Goal: Task Accomplishment & Management: Use online tool/utility

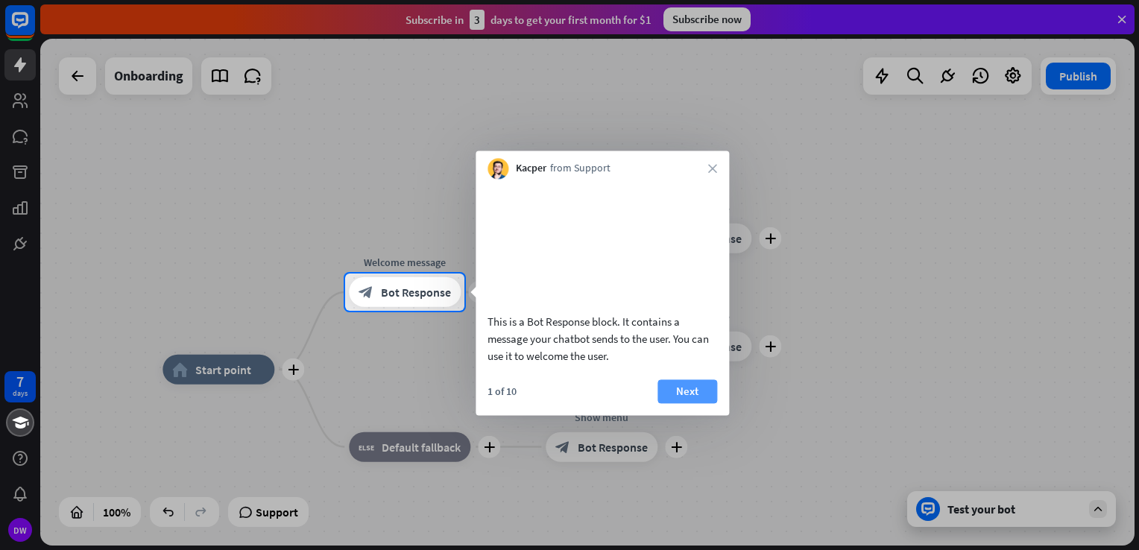
click at [695, 402] on button "Next" at bounding box center [687, 391] width 60 height 24
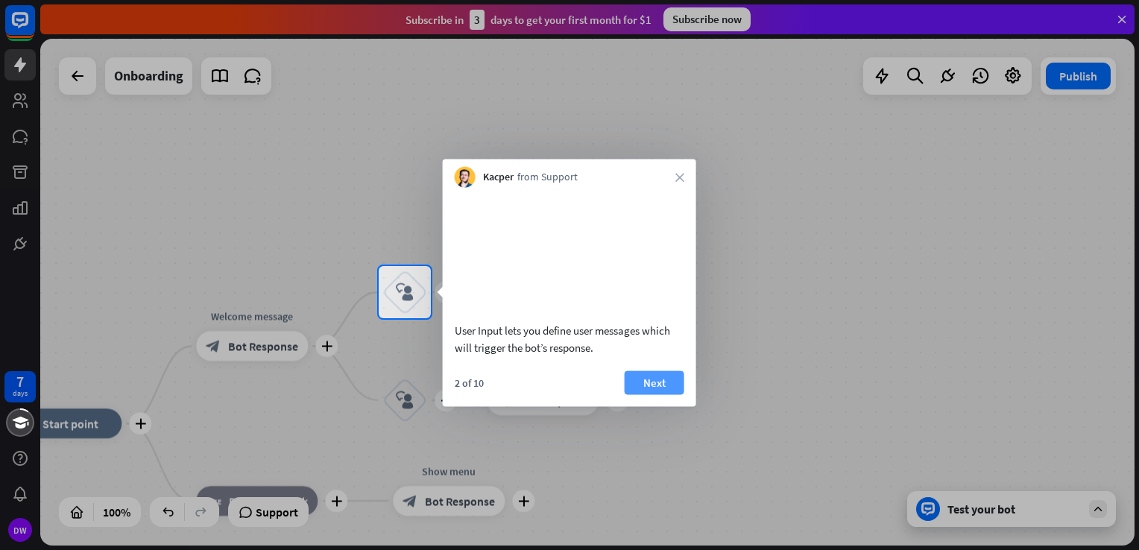
click at [663, 394] on button "Next" at bounding box center [655, 382] width 60 height 24
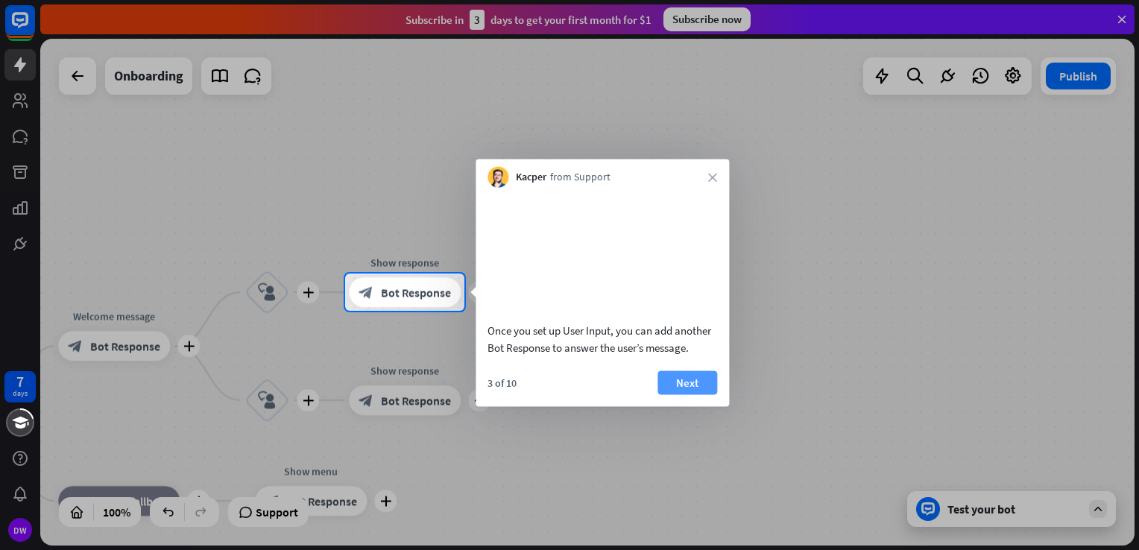
click at [677, 394] on button "Next" at bounding box center [687, 382] width 60 height 24
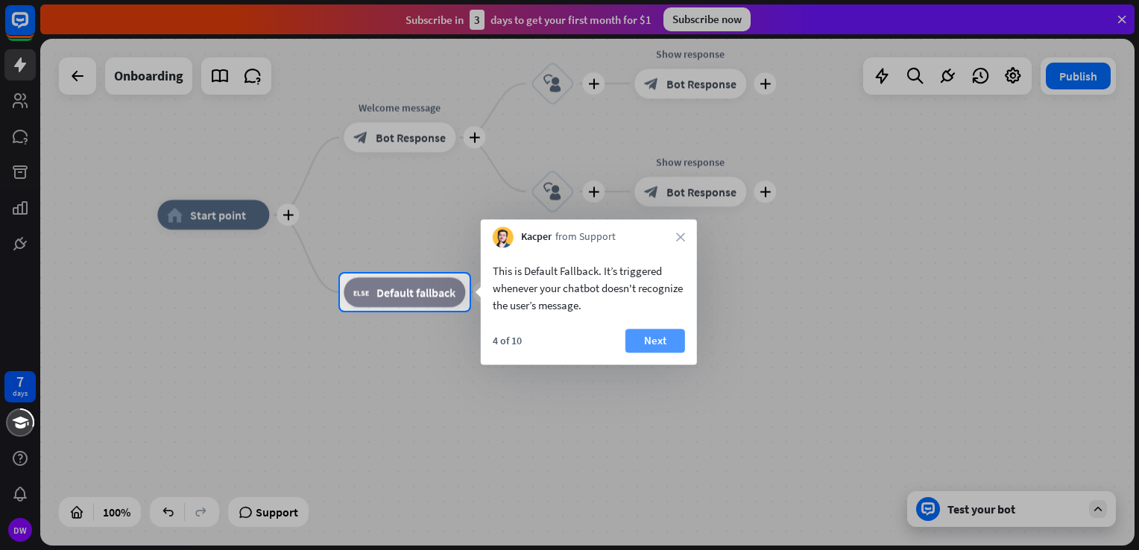
click at [641, 345] on button "Next" at bounding box center [655, 341] width 60 height 24
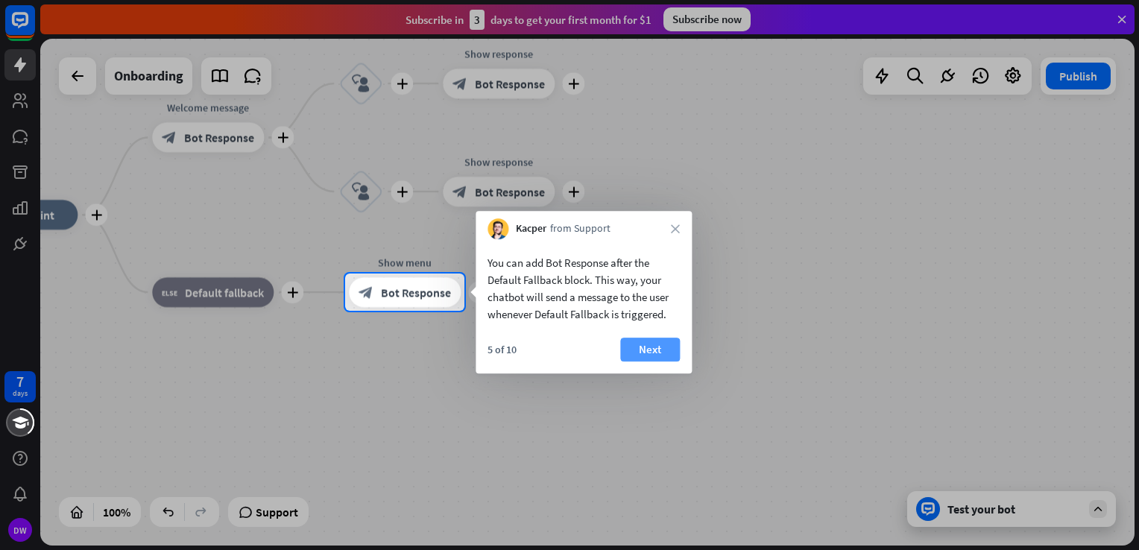
click at [640, 344] on button "Next" at bounding box center [650, 350] width 60 height 24
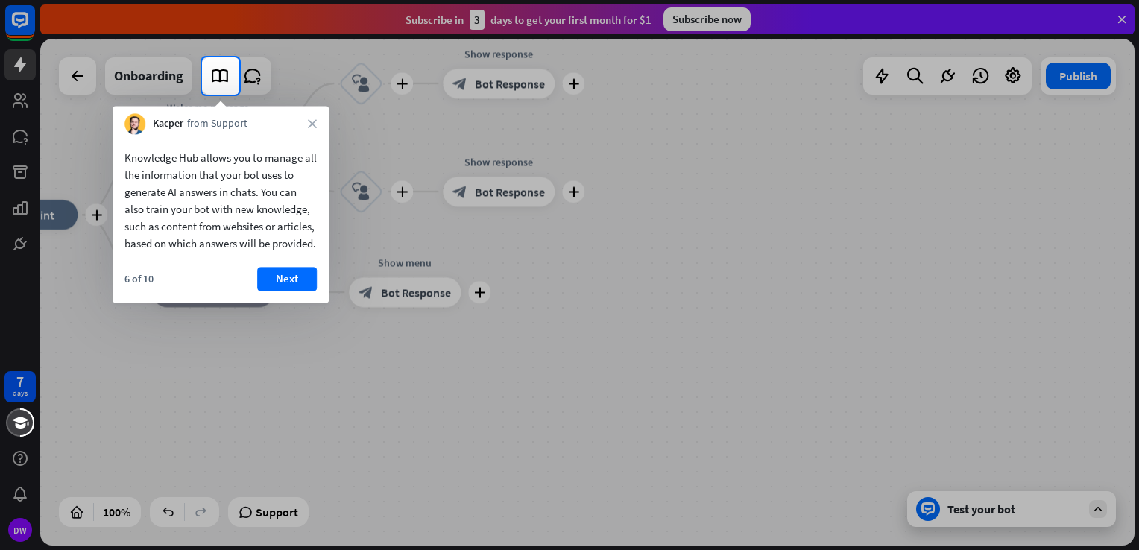
click at [283, 303] on div "6 of 10 Next" at bounding box center [221, 285] width 216 height 36
click at [283, 291] on button "Next" at bounding box center [287, 279] width 60 height 24
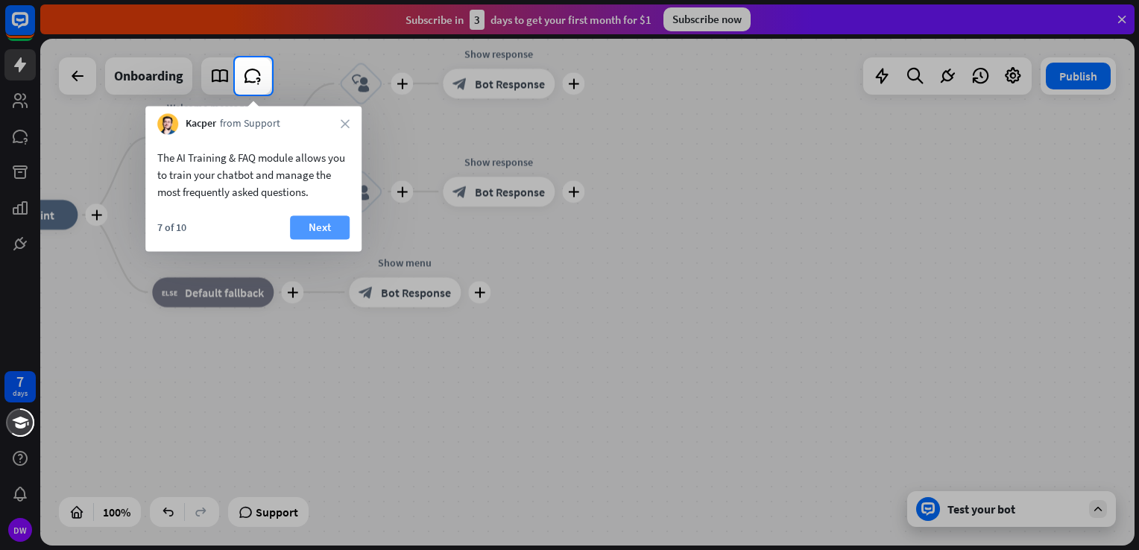
click at [330, 235] on button "Next" at bounding box center [320, 227] width 60 height 24
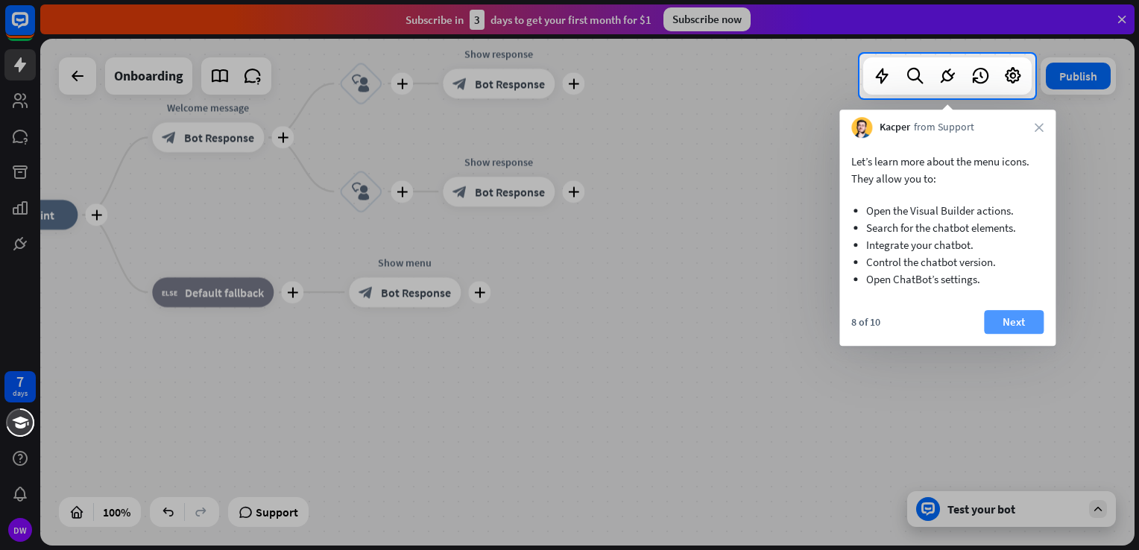
click at [1015, 317] on button "Next" at bounding box center [1014, 322] width 60 height 24
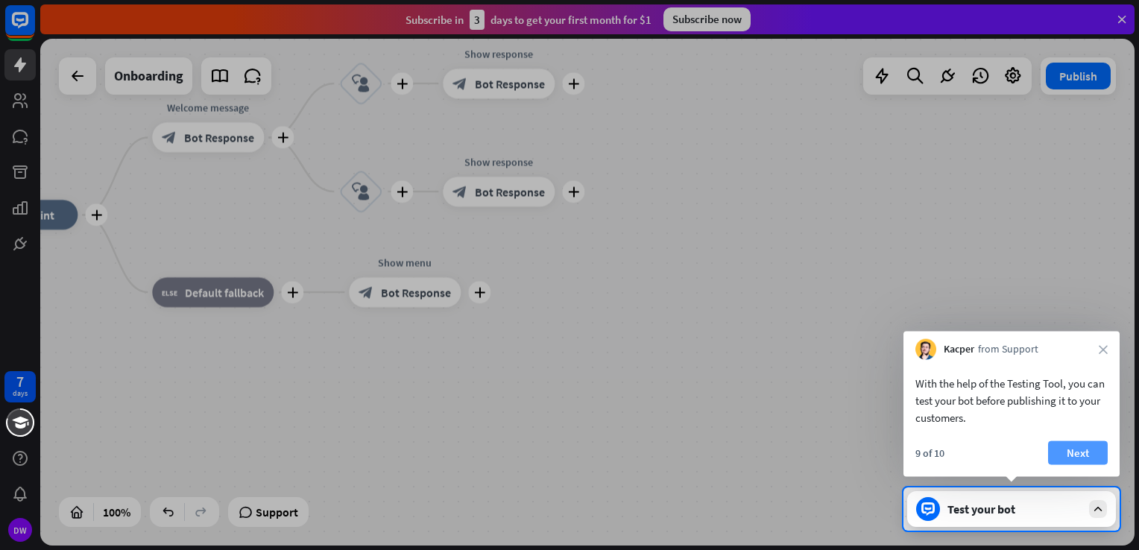
click at [1071, 452] on button "Next" at bounding box center [1078, 453] width 60 height 24
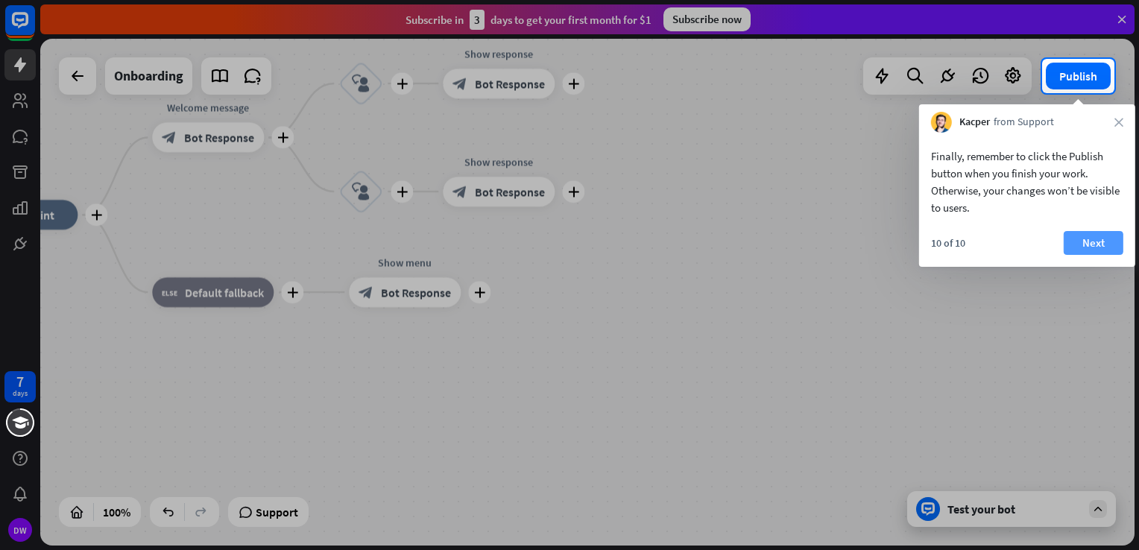
click at [1094, 244] on button "Next" at bounding box center [1093, 243] width 60 height 24
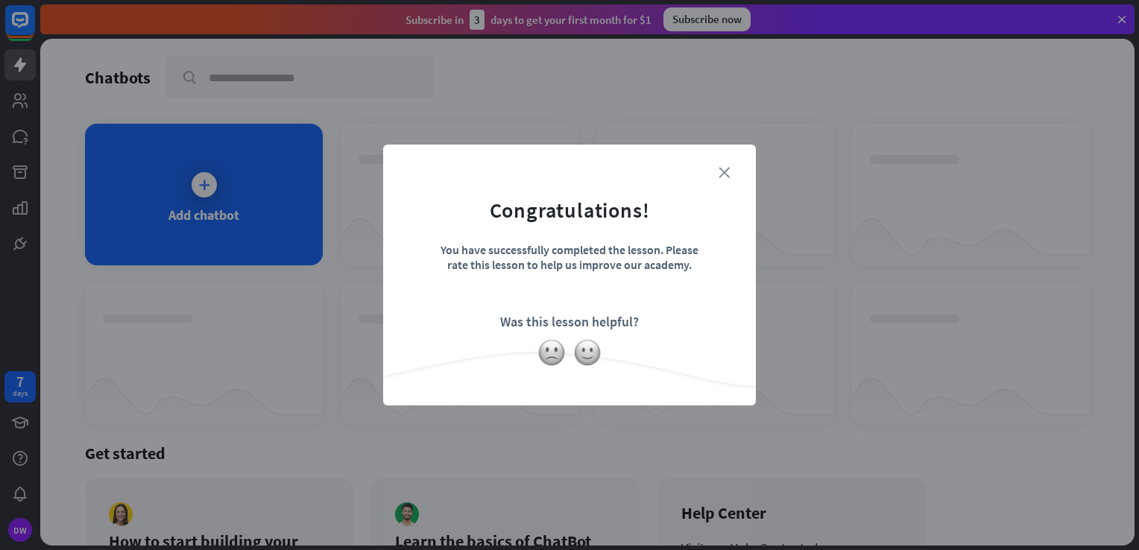
click at [720, 170] on icon "close" at bounding box center [723, 172] width 11 height 11
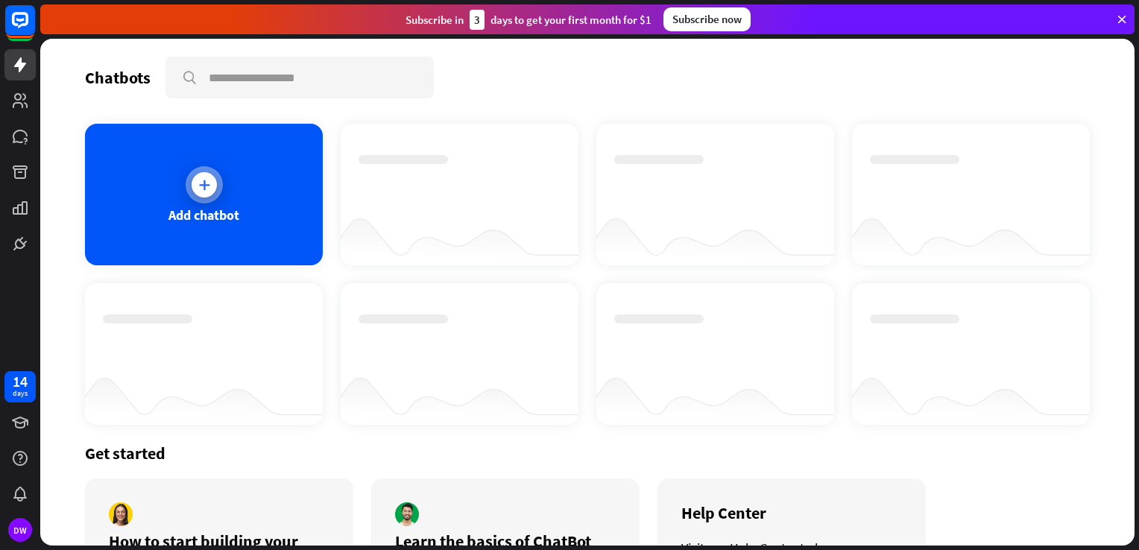
click at [203, 186] on icon at bounding box center [204, 184] width 15 height 15
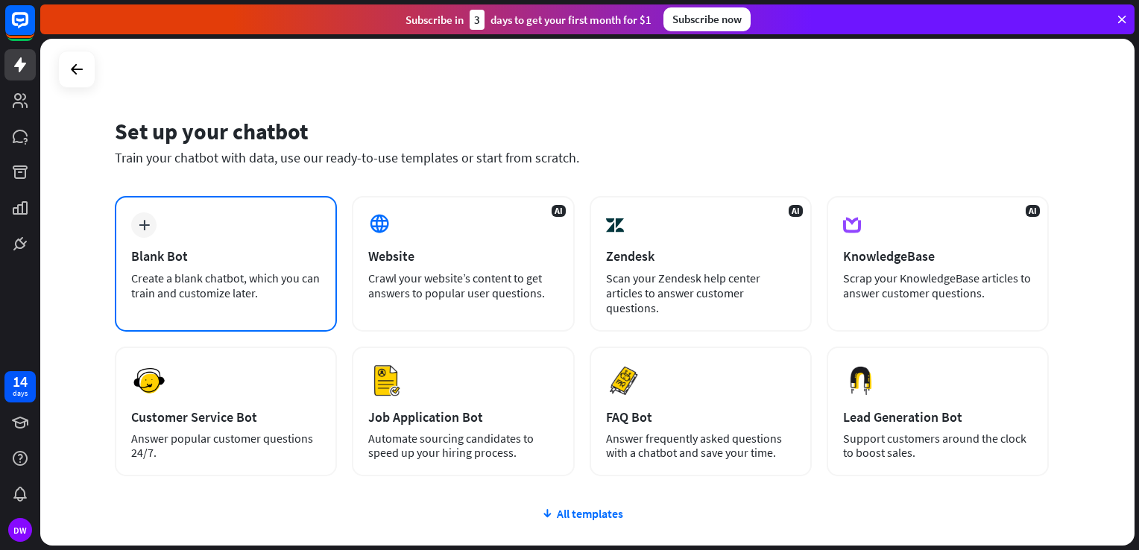
click at [168, 253] on div "Blank Bot" at bounding box center [225, 255] width 189 height 17
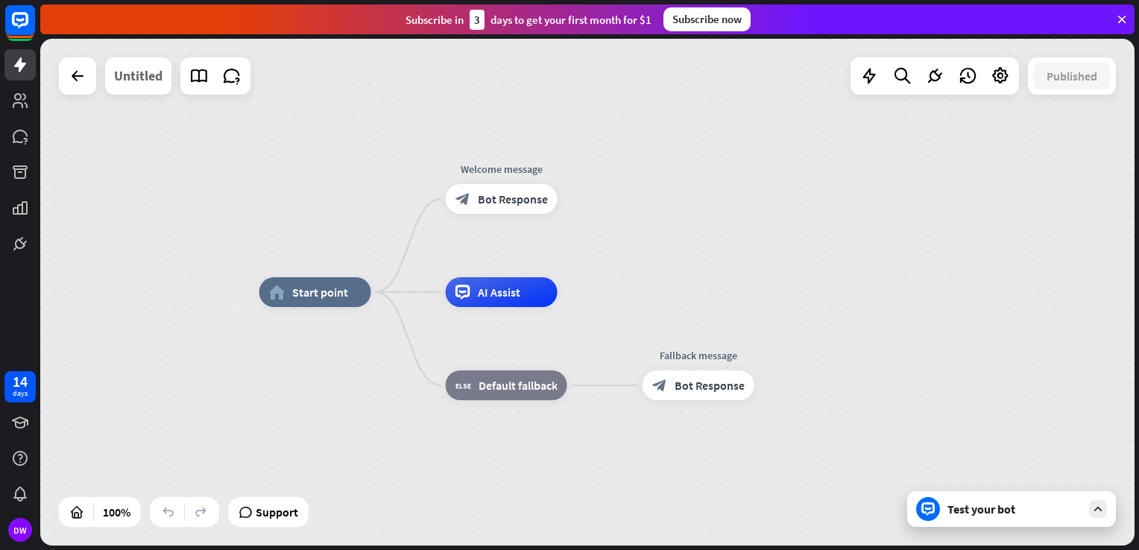
click at [152, 75] on div "Untitled" at bounding box center [138, 75] width 48 height 37
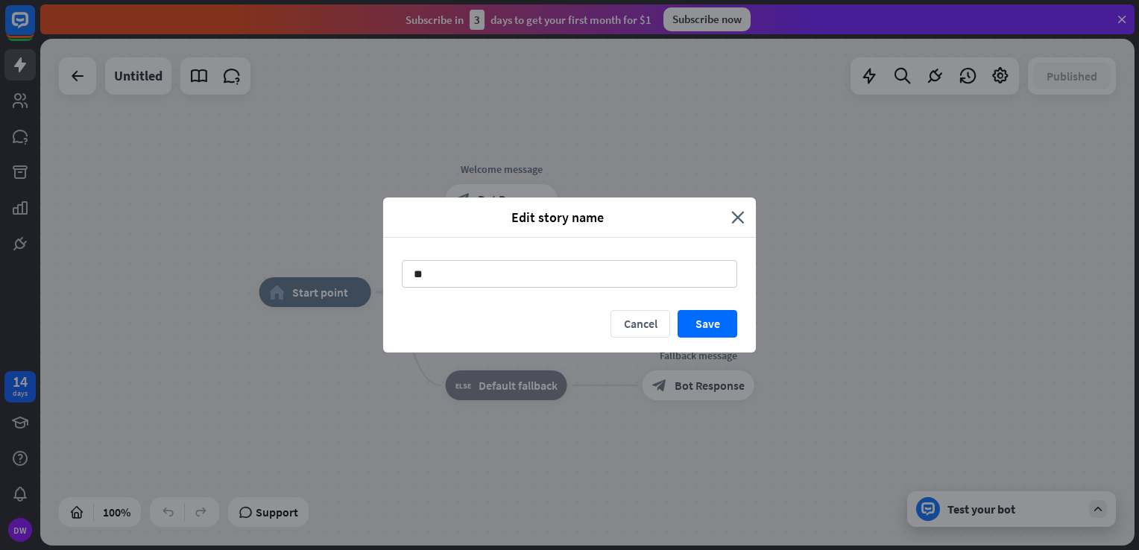
type input "*"
type input "**********"
click at [712, 323] on button "Save" at bounding box center [707, 324] width 60 height 28
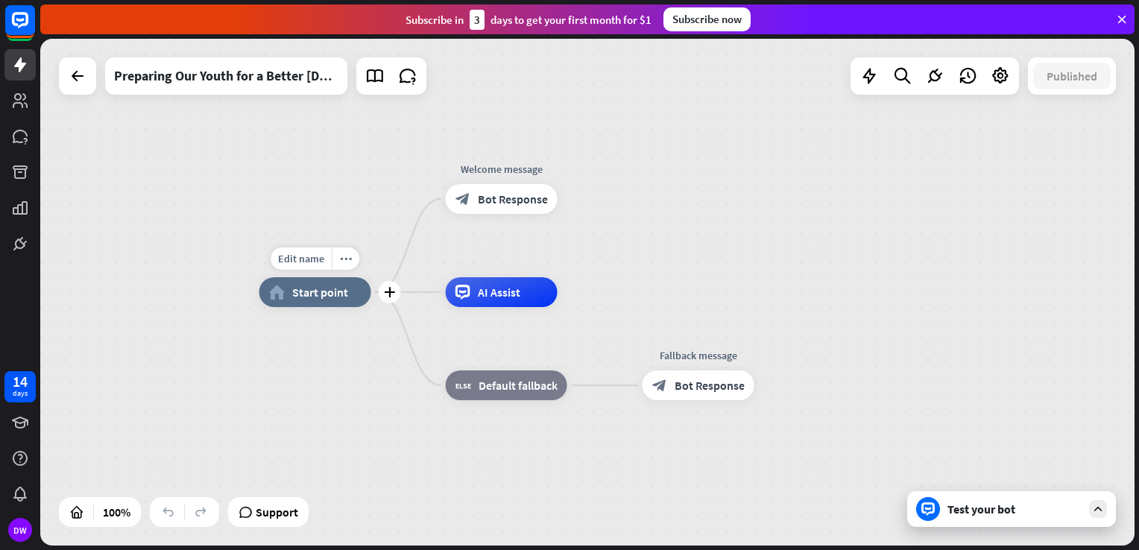
click at [332, 297] on span "Start point" at bounding box center [320, 292] width 56 height 15
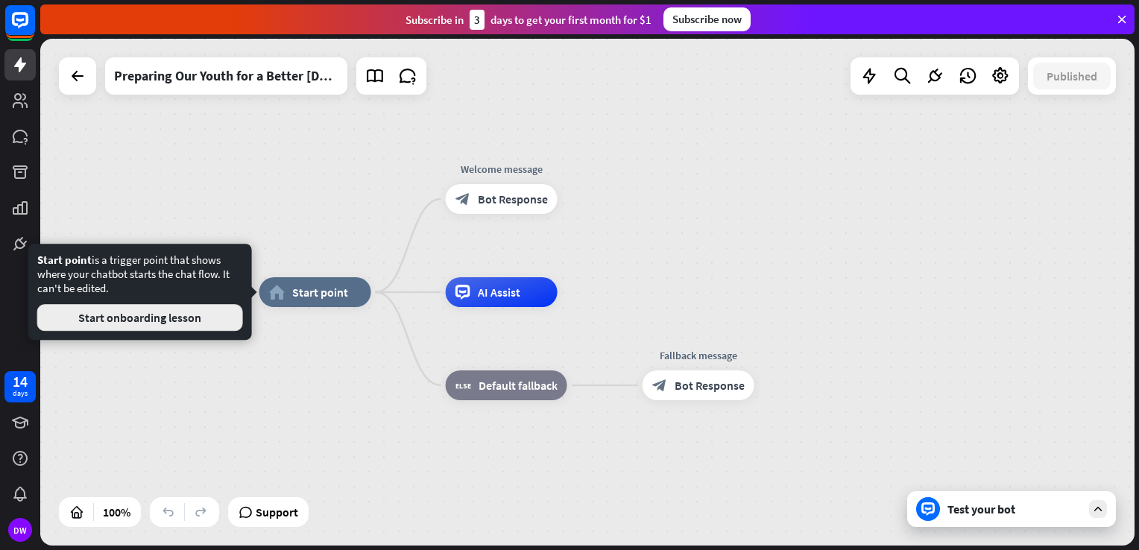
click at [123, 317] on button "Start onboarding lesson" at bounding box center [140, 317] width 206 height 27
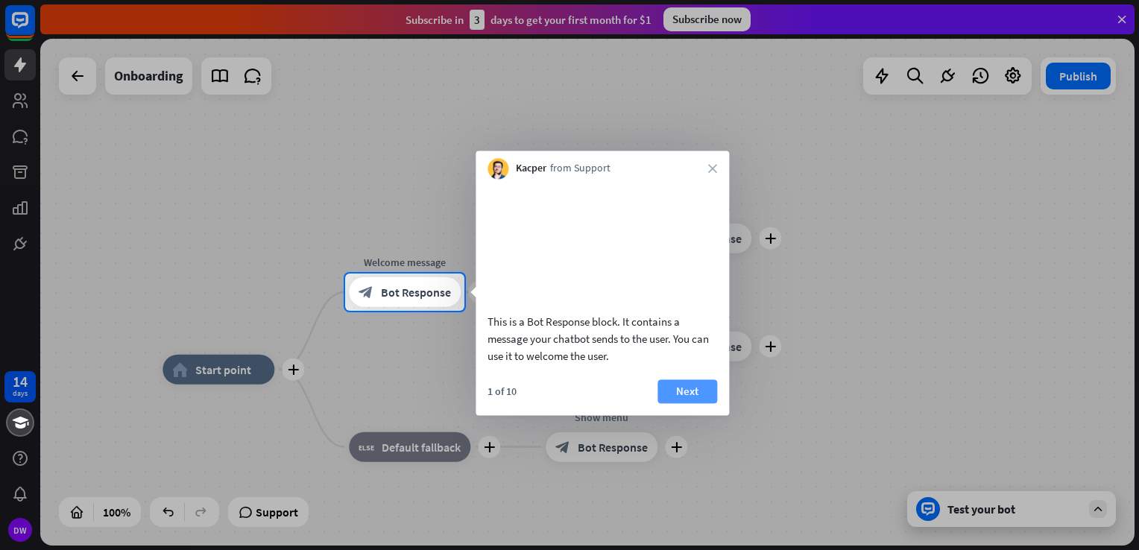
click at [686, 403] on button "Next" at bounding box center [687, 391] width 60 height 24
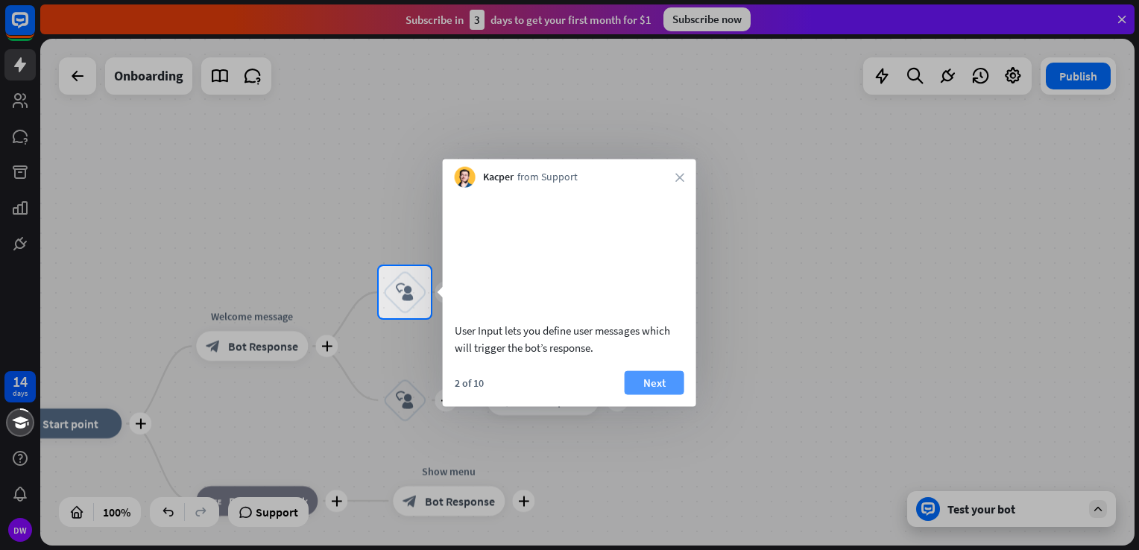
click at [654, 394] on button "Next" at bounding box center [655, 382] width 60 height 24
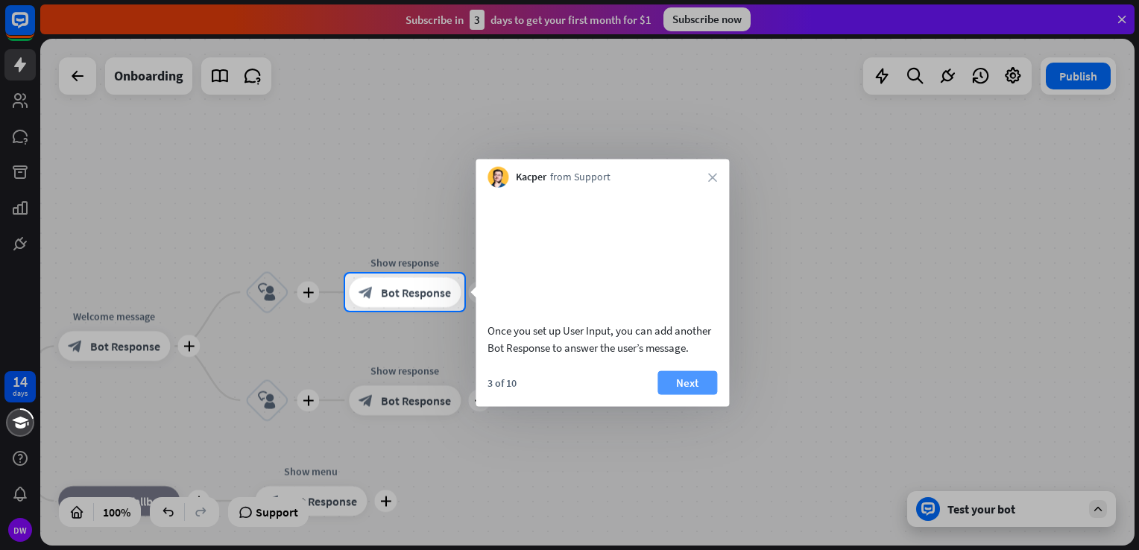
click at [684, 394] on button "Next" at bounding box center [687, 382] width 60 height 24
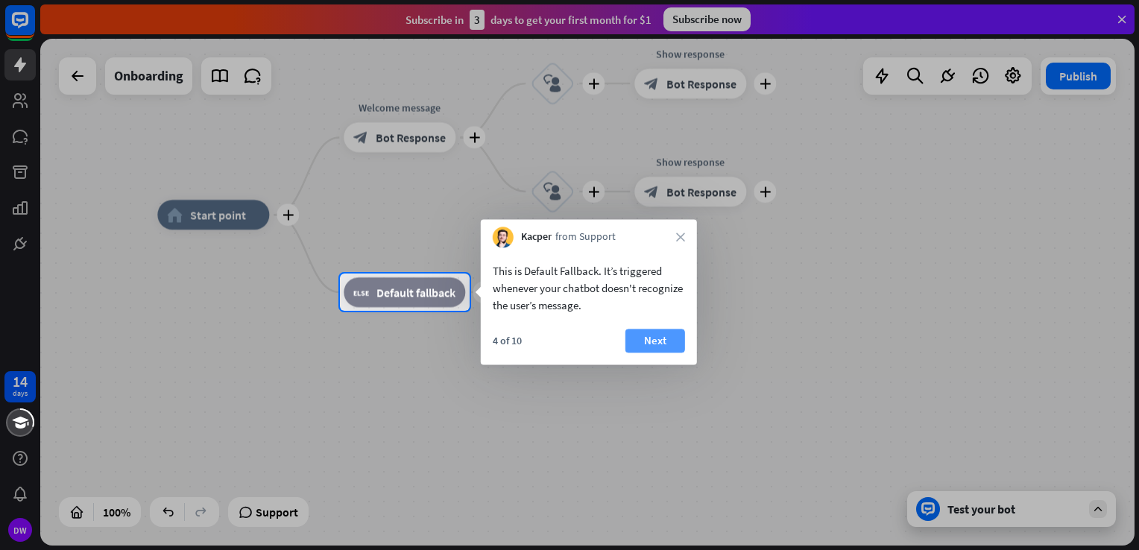
click at [663, 336] on button "Next" at bounding box center [655, 341] width 60 height 24
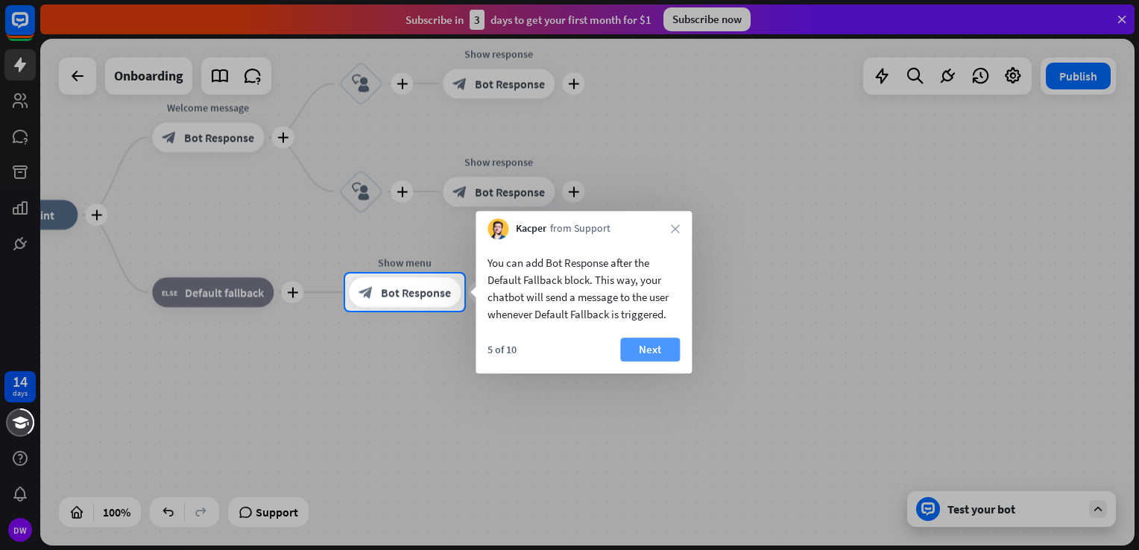
click at [649, 350] on button "Next" at bounding box center [650, 350] width 60 height 24
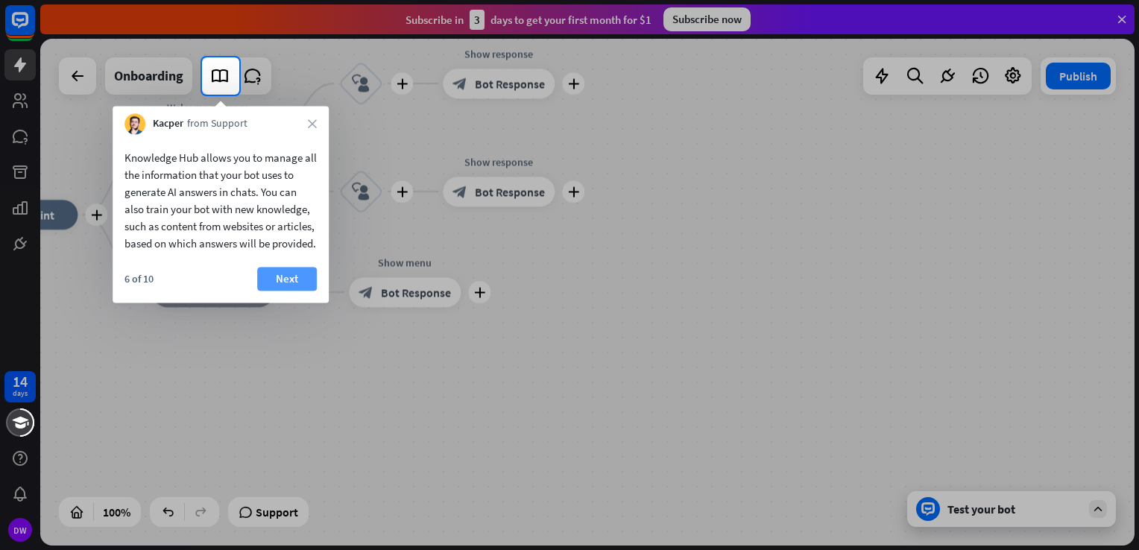
click at [293, 291] on button "Next" at bounding box center [287, 279] width 60 height 24
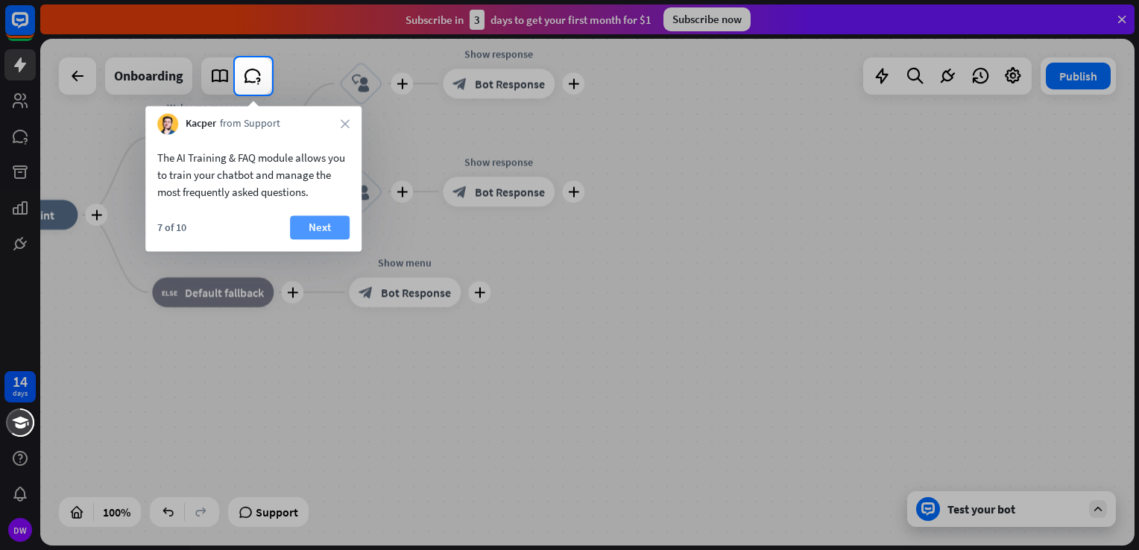
click at [306, 225] on button "Next" at bounding box center [320, 227] width 60 height 24
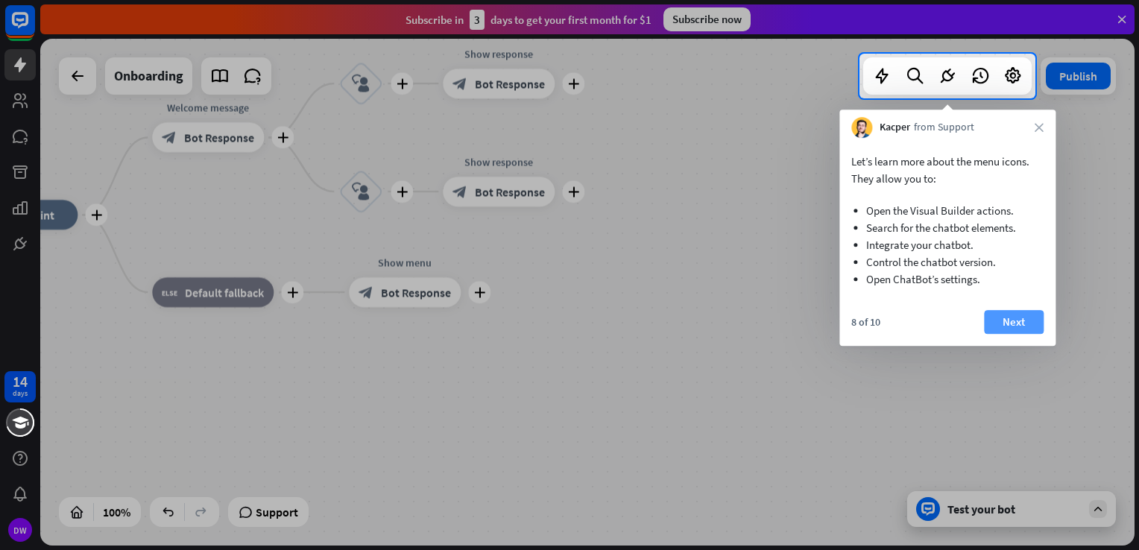
click at [998, 322] on button "Next" at bounding box center [1014, 322] width 60 height 24
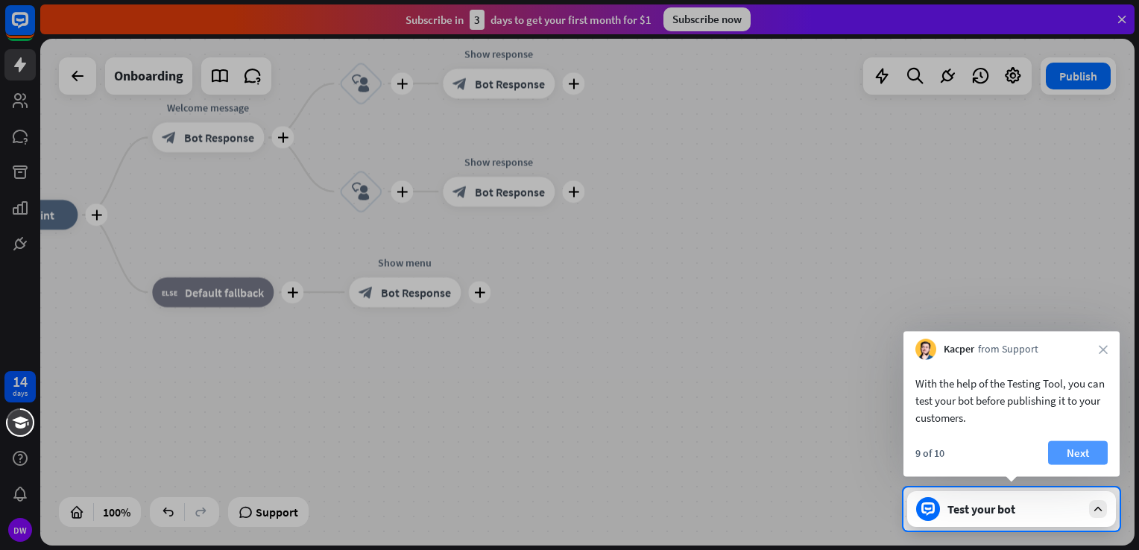
click at [1066, 450] on button "Next" at bounding box center [1078, 453] width 60 height 24
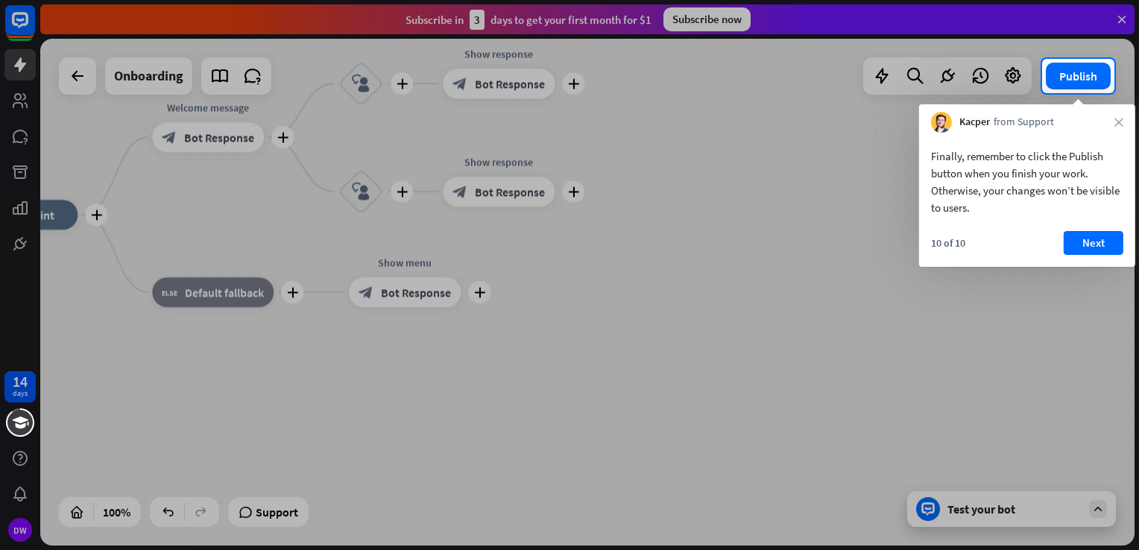
click at [1094, 256] on div "10 of 10 Next" at bounding box center [1027, 249] width 216 height 36
click at [1087, 232] on button "Next" at bounding box center [1093, 243] width 60 height 24
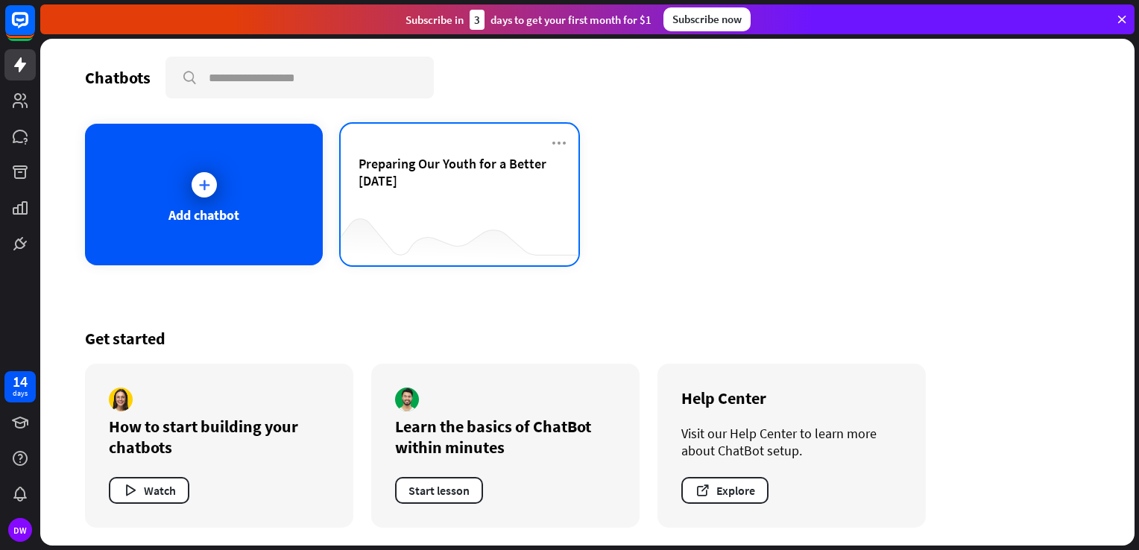
click at [432, 183] on span "Preparing Our Youth for a Better [DATE]" at bounding box center [459, 172] width 202 height 34
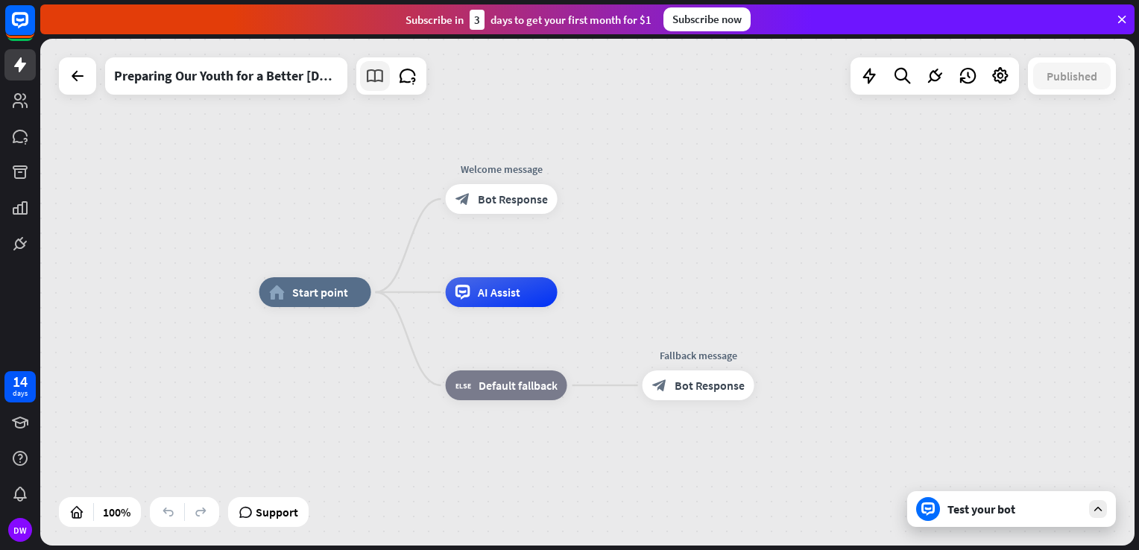
click at [373, 75] on icon at bounding box center [374, 75] width 19 height 19
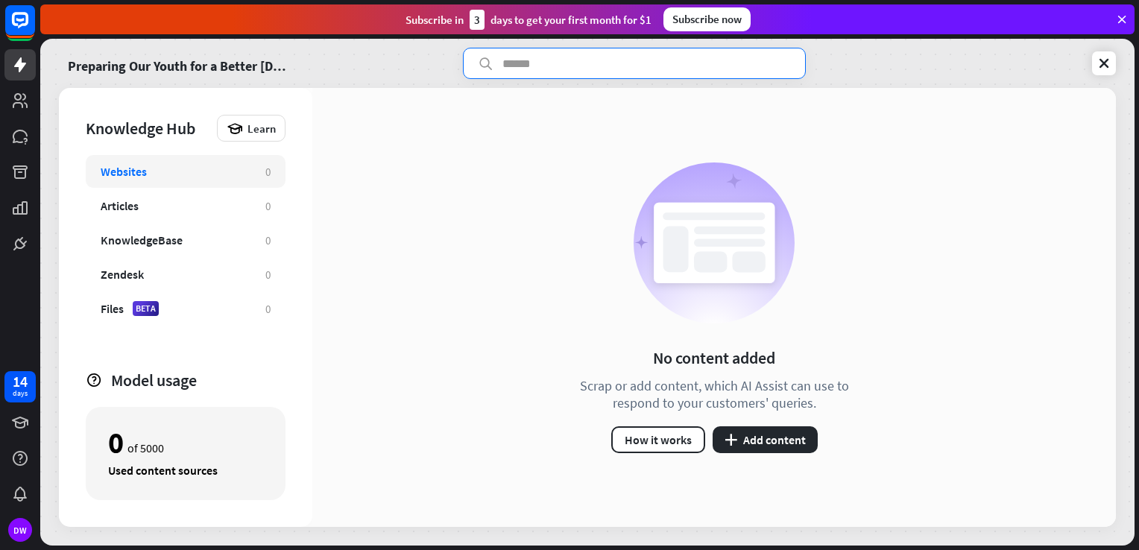
click at [506, 64] on input "text" at bounding box center [634, 63] width 343 height 31
type input "**********"
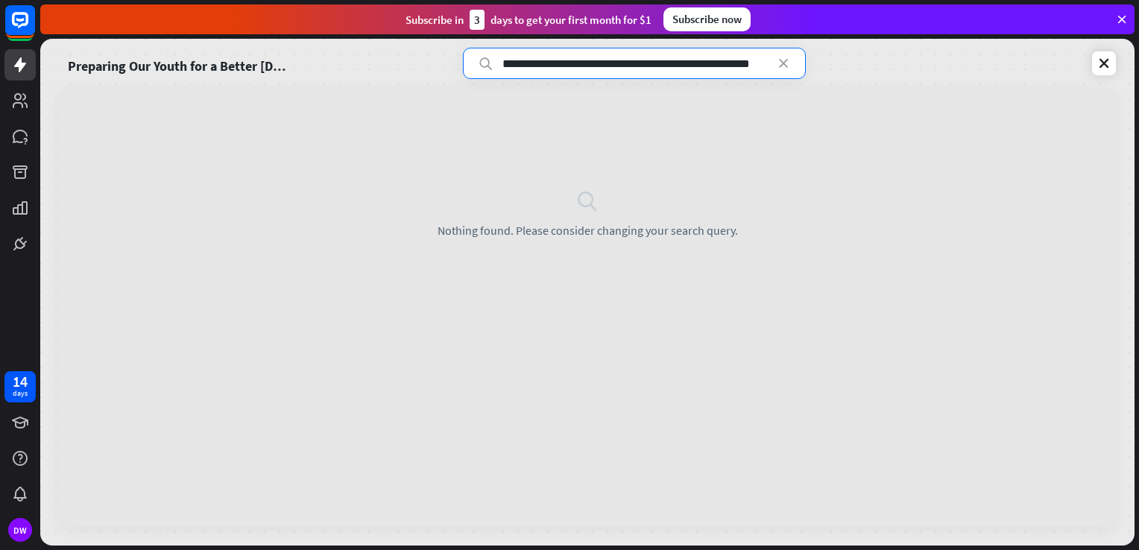
scroll to position [0, 0]
click at [785, 63] on icon at bounding box center [783, 63] width 15 height 15
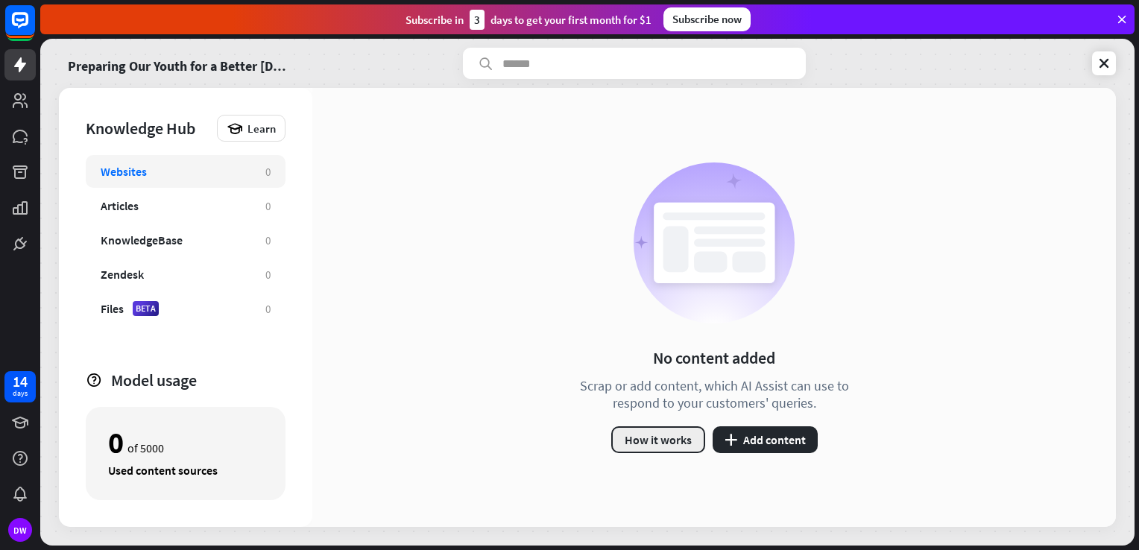
click at [685, 440] on button "How it works" at bounding box center [658, 439] width 94 height 27
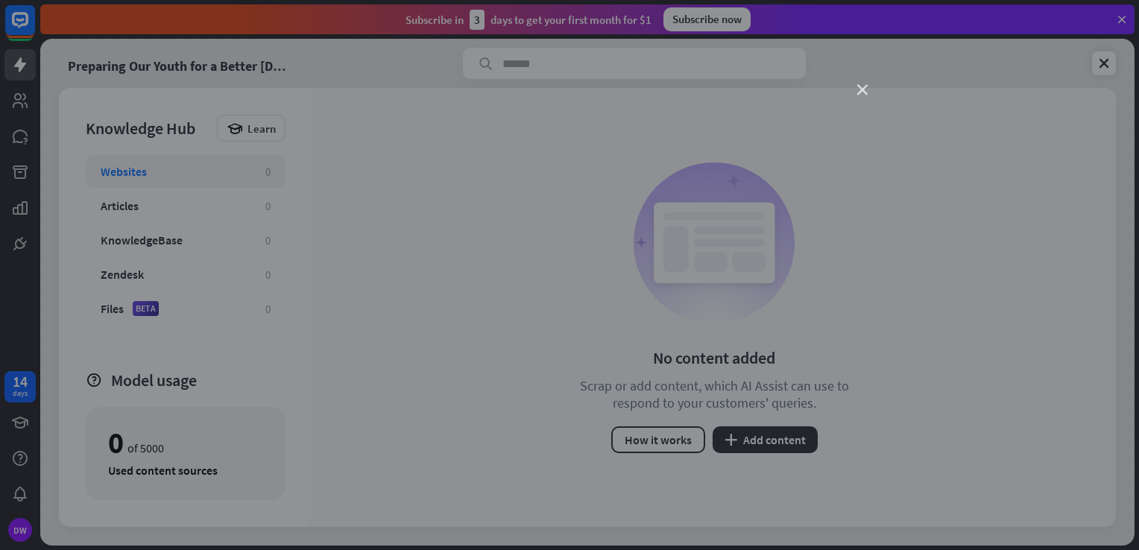
click at [863, 87] on icon "close" at bounding box center [862, 90] width 10 height 10
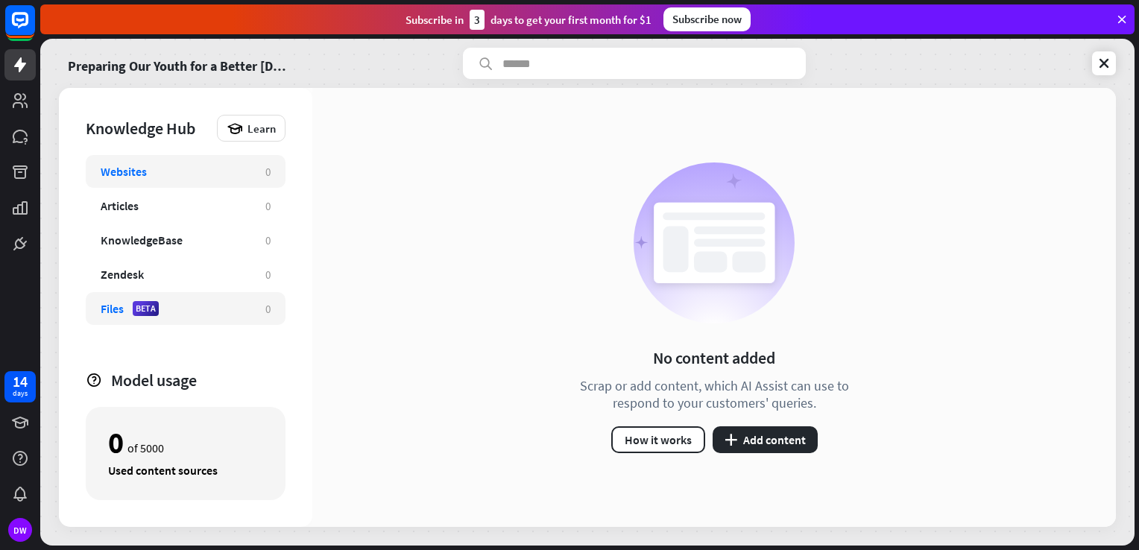
click at [152, 306] on div "BETA" at bounding box center [146, 308] width 26 height 15
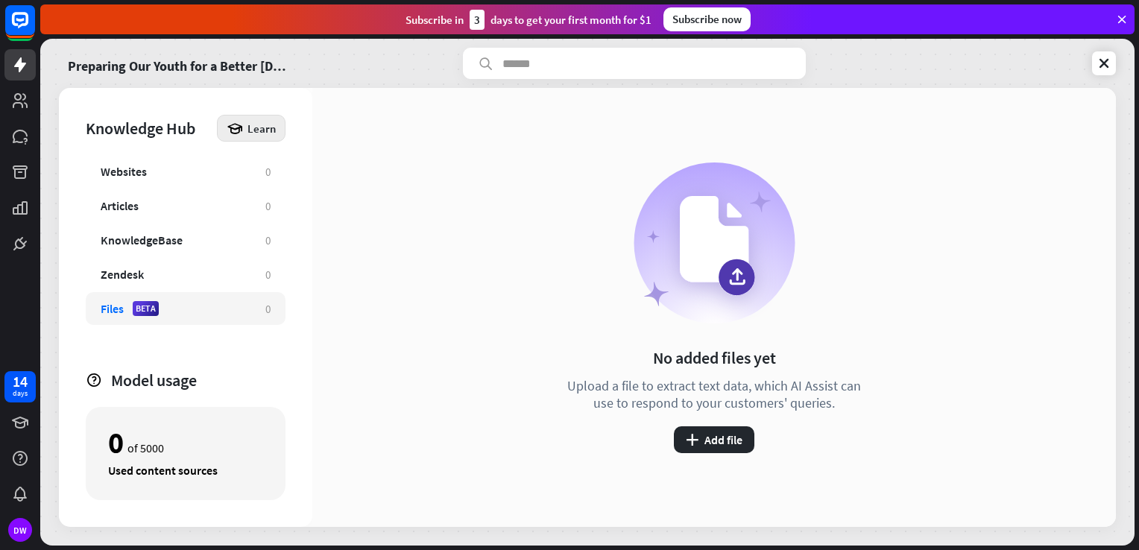
click at [168, 127] on div "Knowledge Hub" at bounding box center [148, 128] width 124 height 21
click at [277, 54] on link "Preparing Our Youth for a Better [DATE]" at bounding box center [180, 63] width 224 height 31
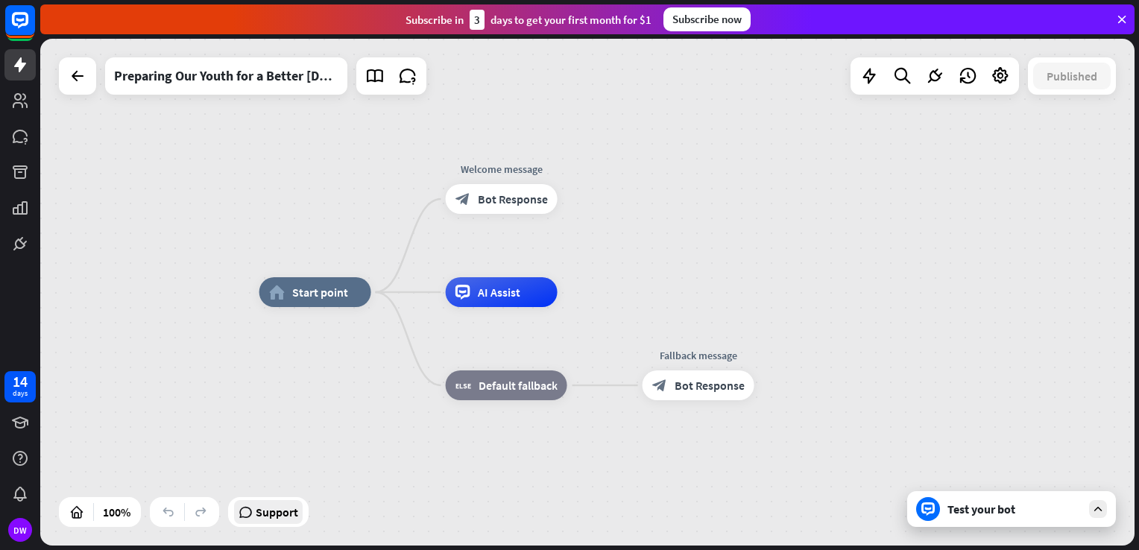
click at [265, 516] on span "Support" at bounding box center [277, 512] width 42 height 24
